Goal: Find specific page/section: Find specific page/section

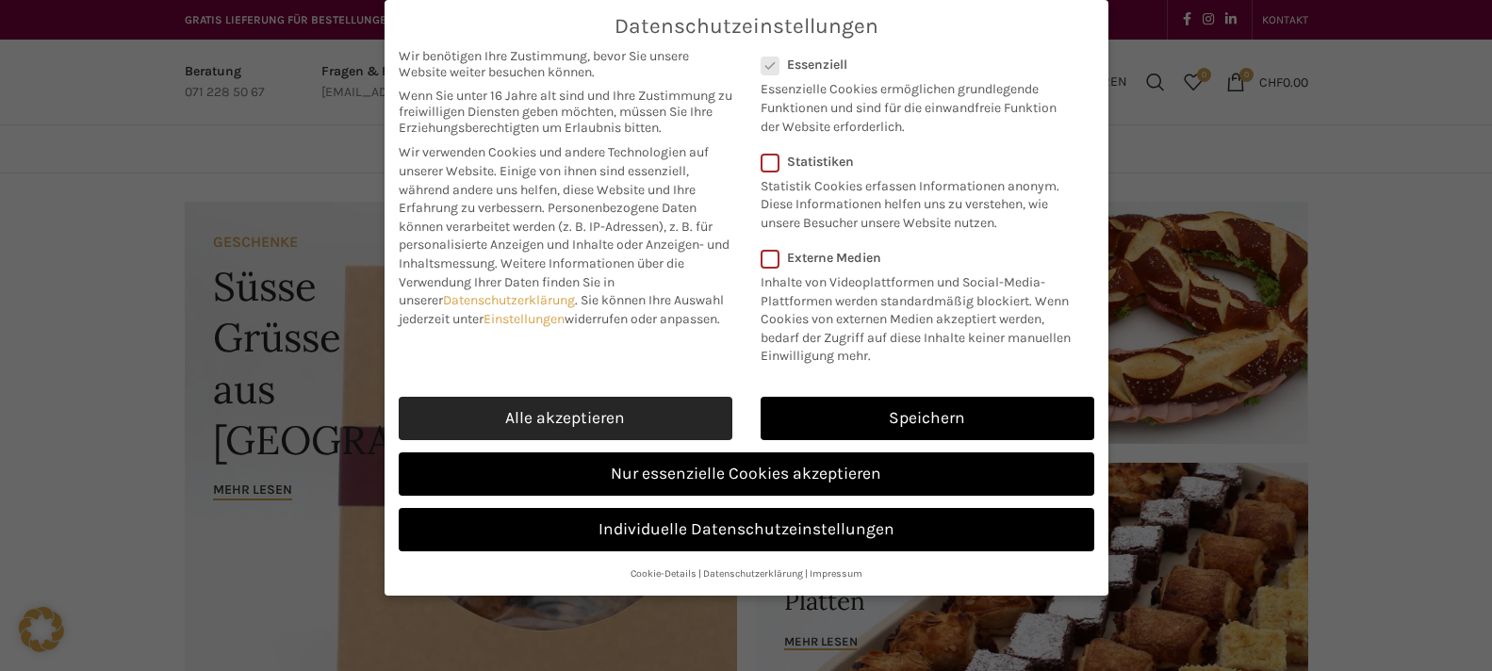
click at [610, 419] on link "Alle akzeptieren" at bounding box center [566, 418] width 334 height 43
checkbox input "true"
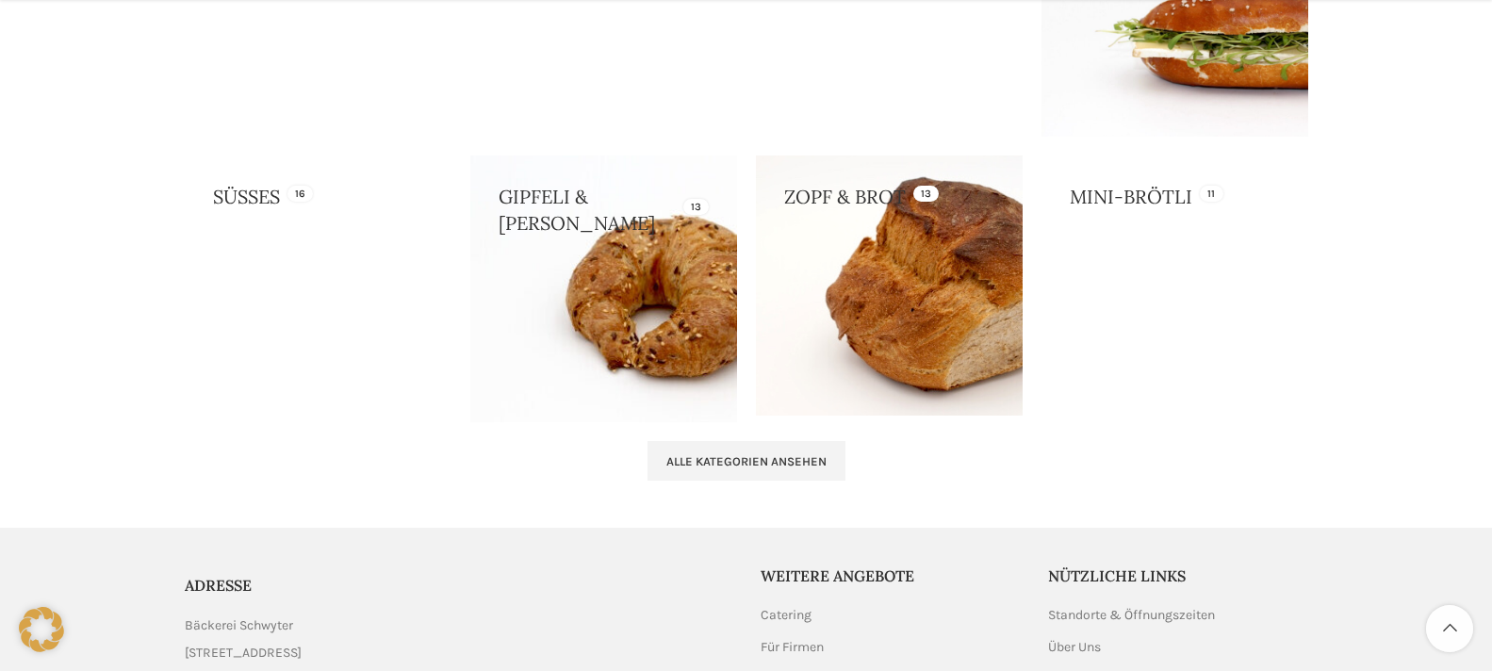
scroll to position [1980, 0]
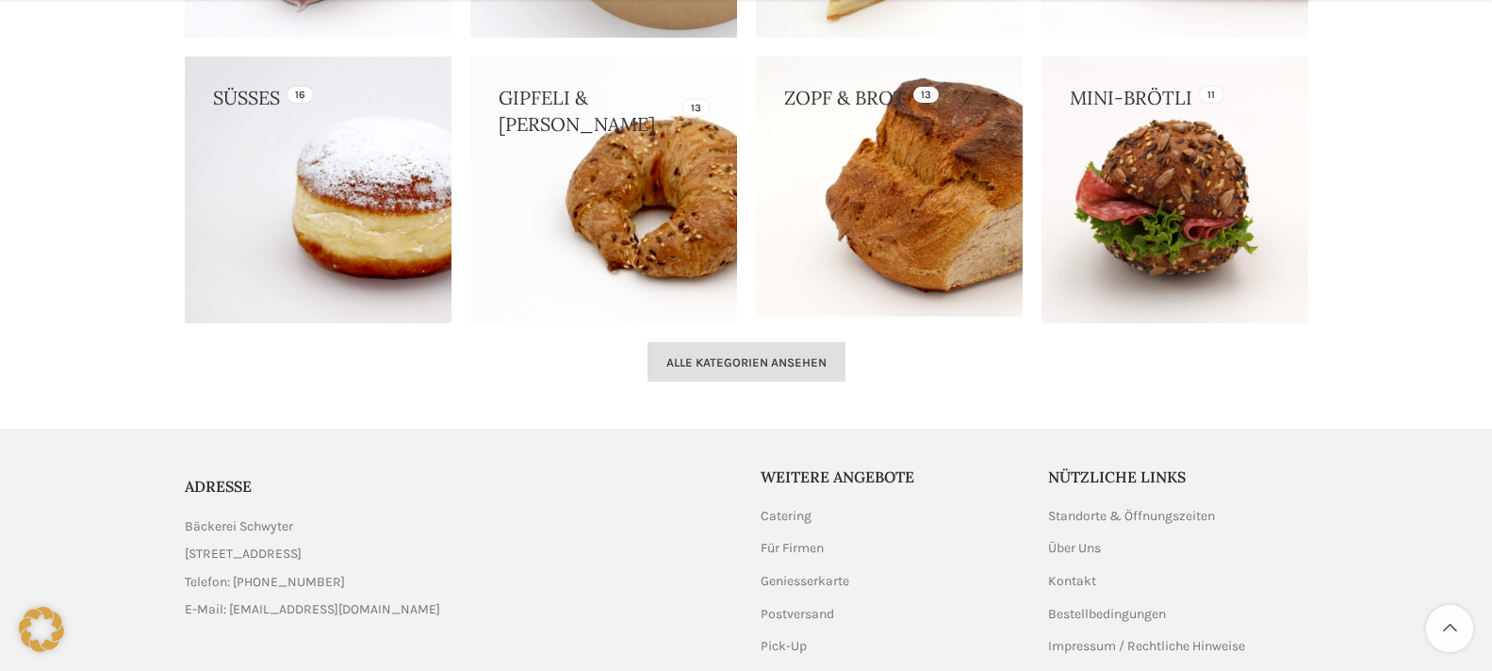
click at [747, 368] on span "Alle Kategorien ansehen" at bounding box center [746, 362] width 160 height 15
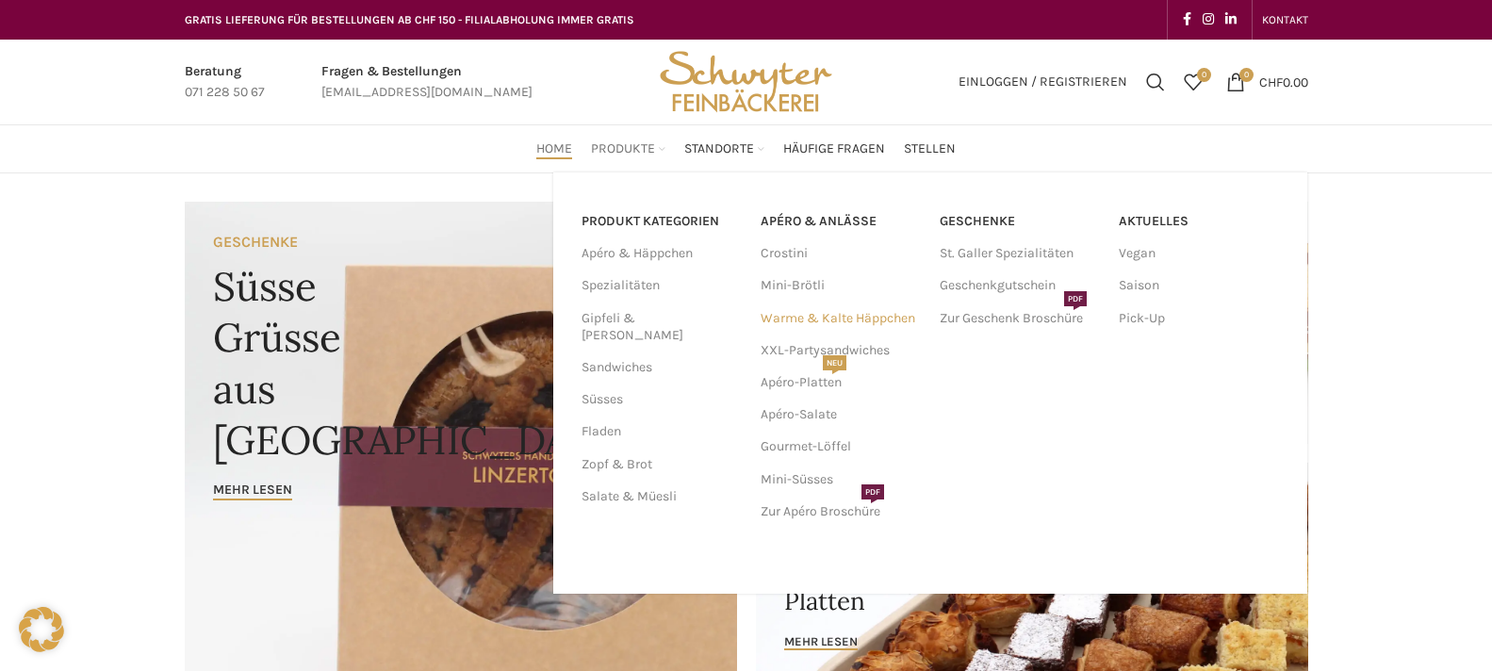
click at [899, 315] on link "Warme & Kalte Häppchen" at bounding box center [841, 319] width 160 height 32
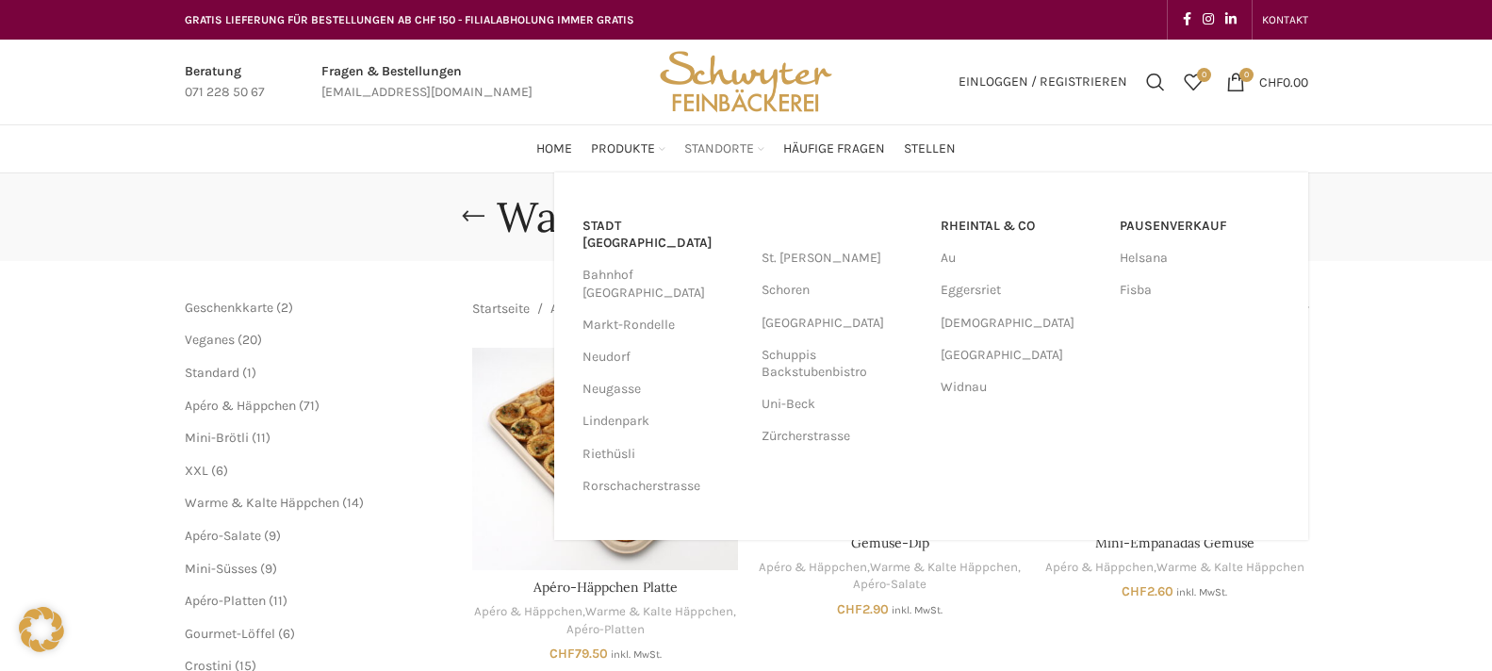
click at [726, 155] on span "Standorte" at bounding box center [719, 149] width 70 height 18
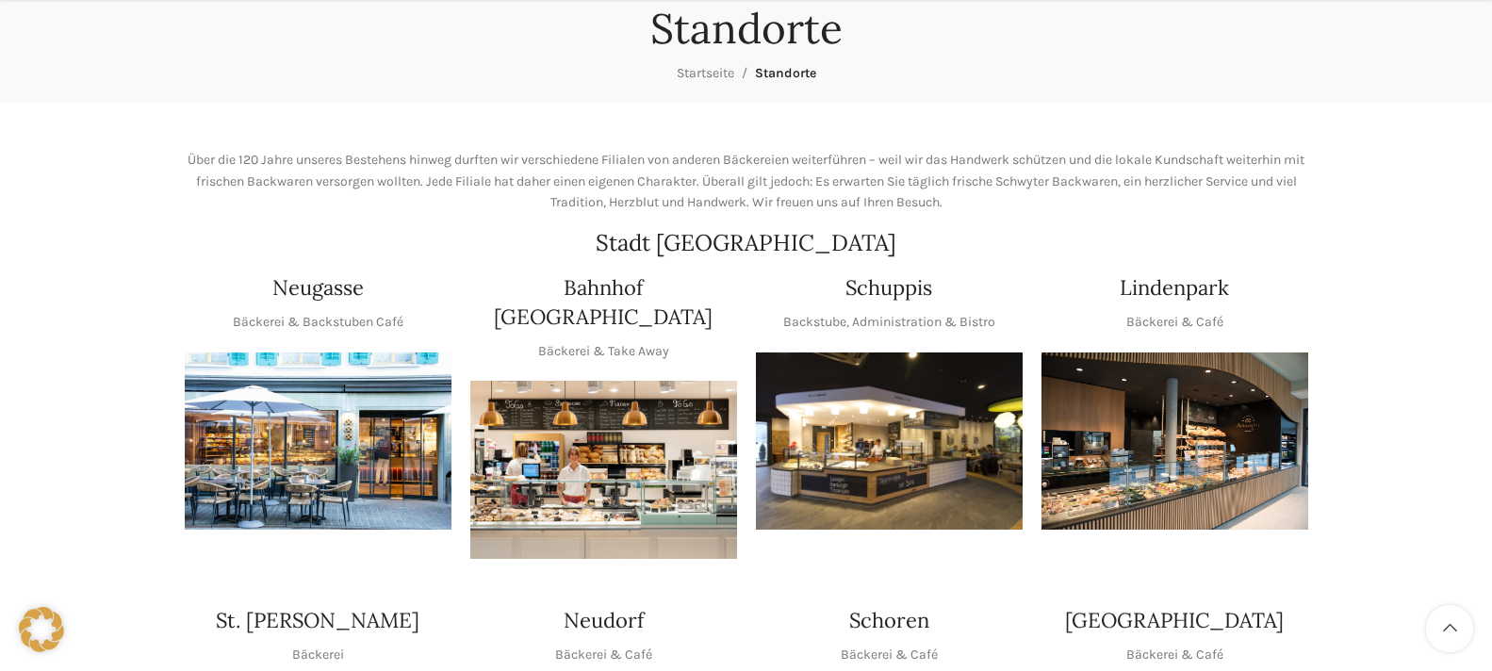
scroll to position [283, 0]
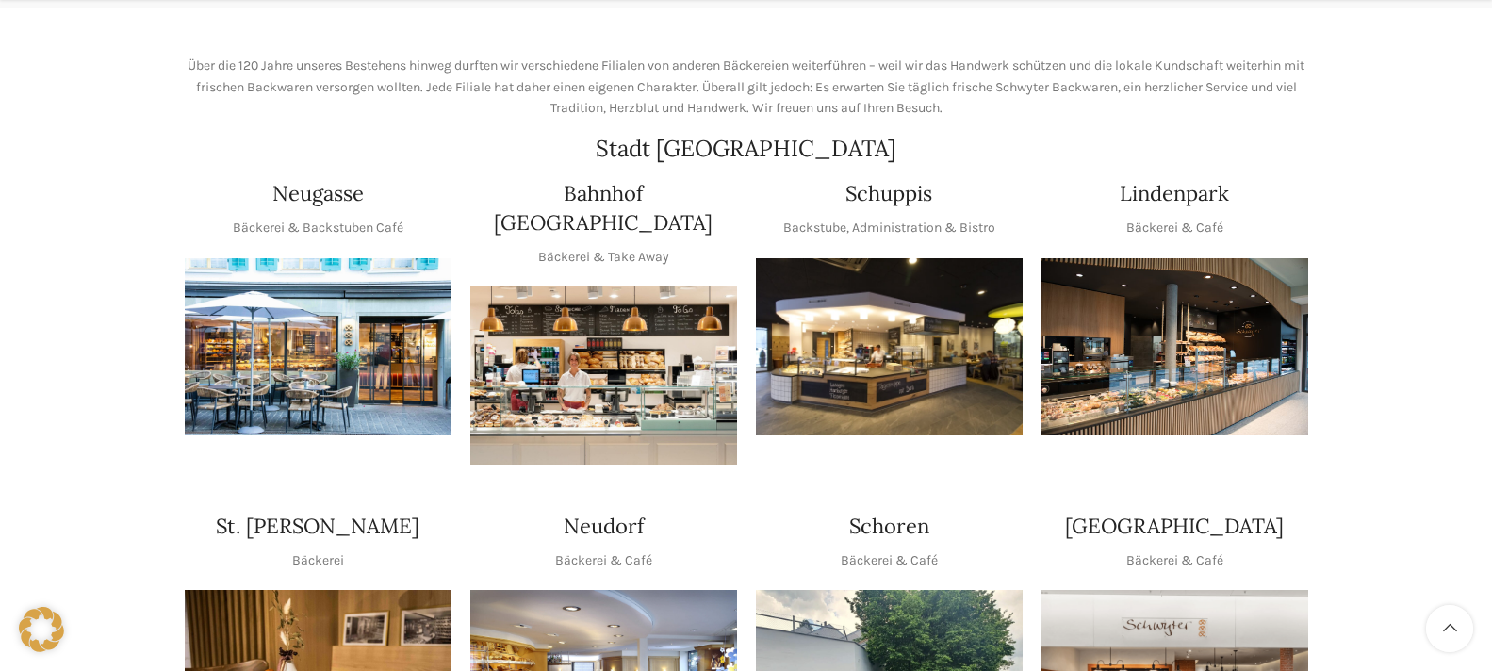
click at [309, 349] on img "1 / 1" at bounding box center [318, 347] width 267 height 178
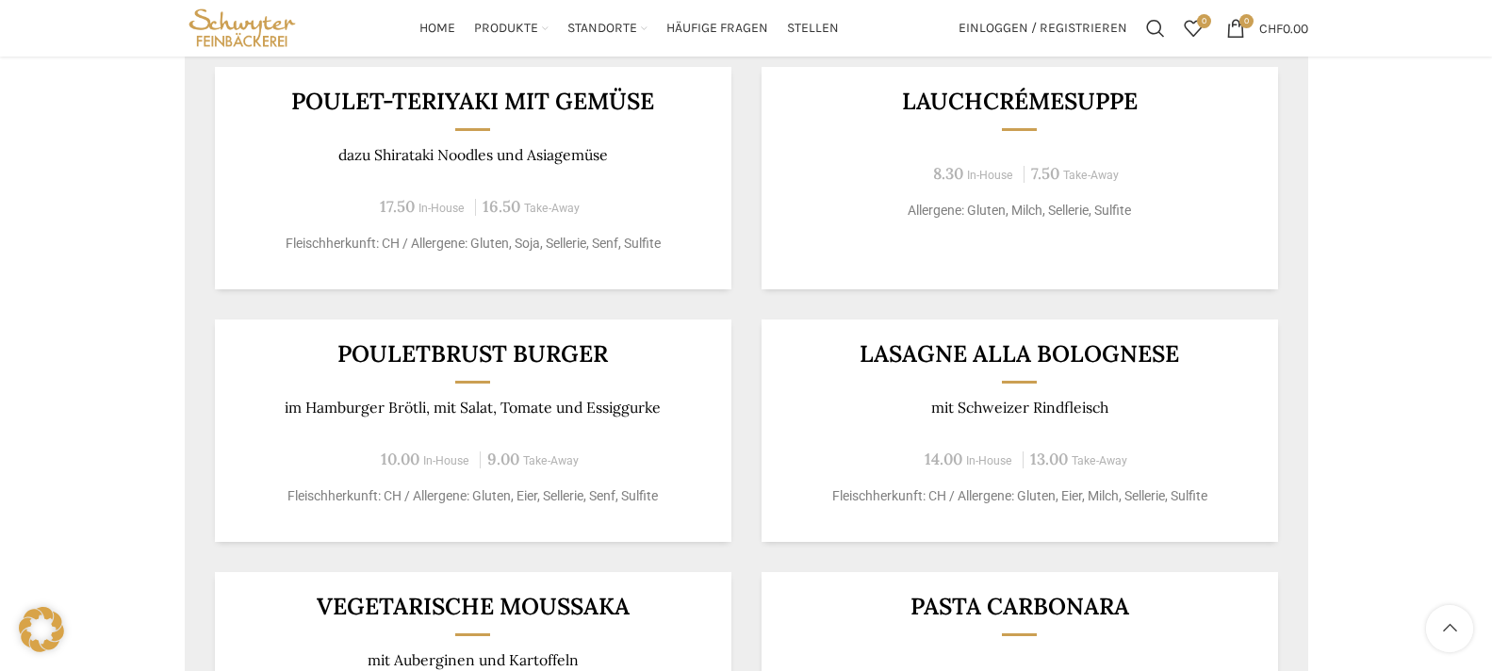
scroll to position [1225, 0]
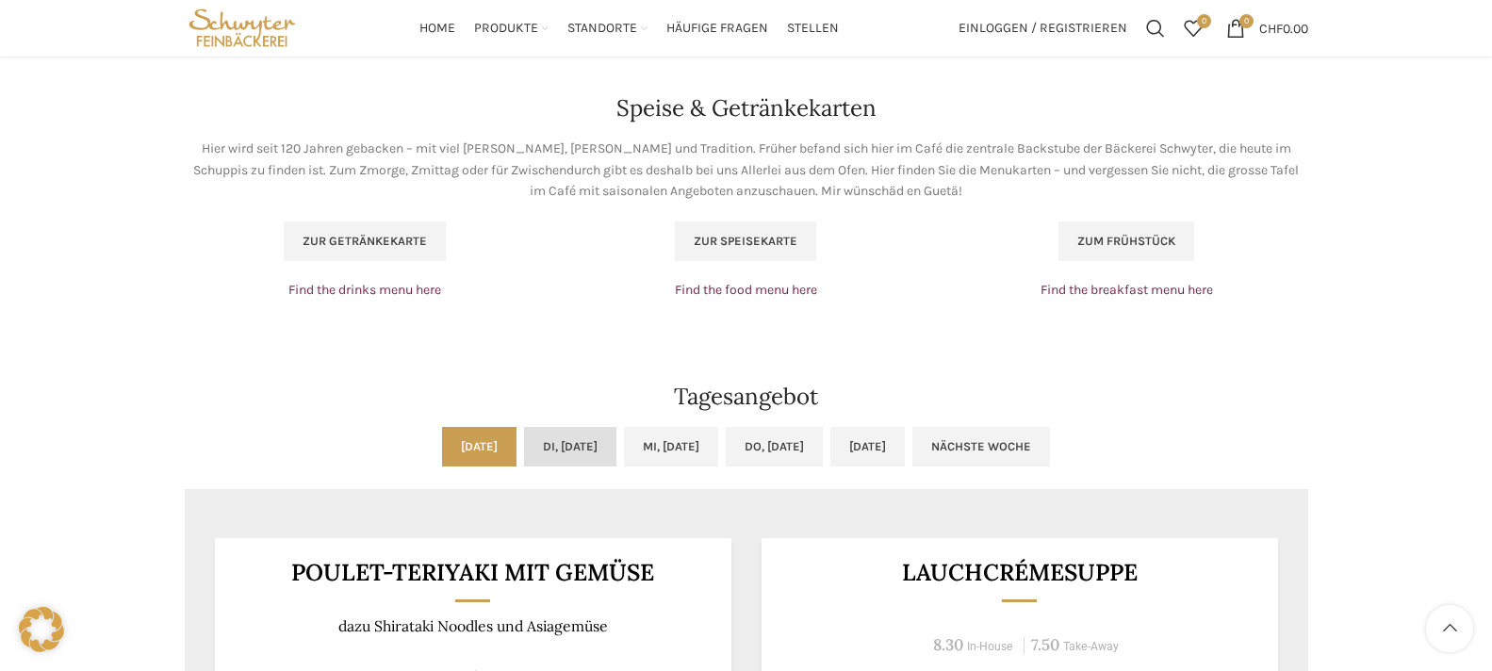
click at [541, 444] on link "Di, [DATE]" at bounding box center [570, 447] width 92 height 40
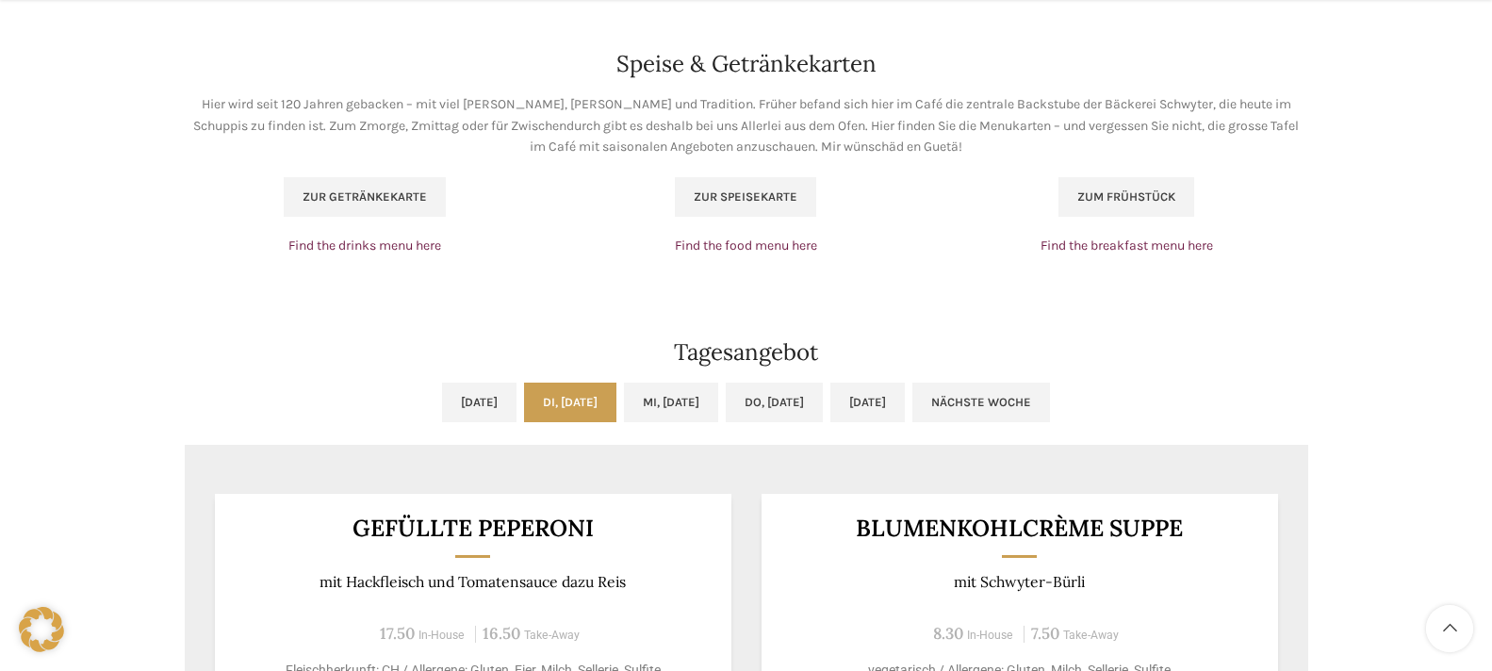
scroll to position [1320, 0]
